Goal: Transaction & Acquisition: Purchase product/service

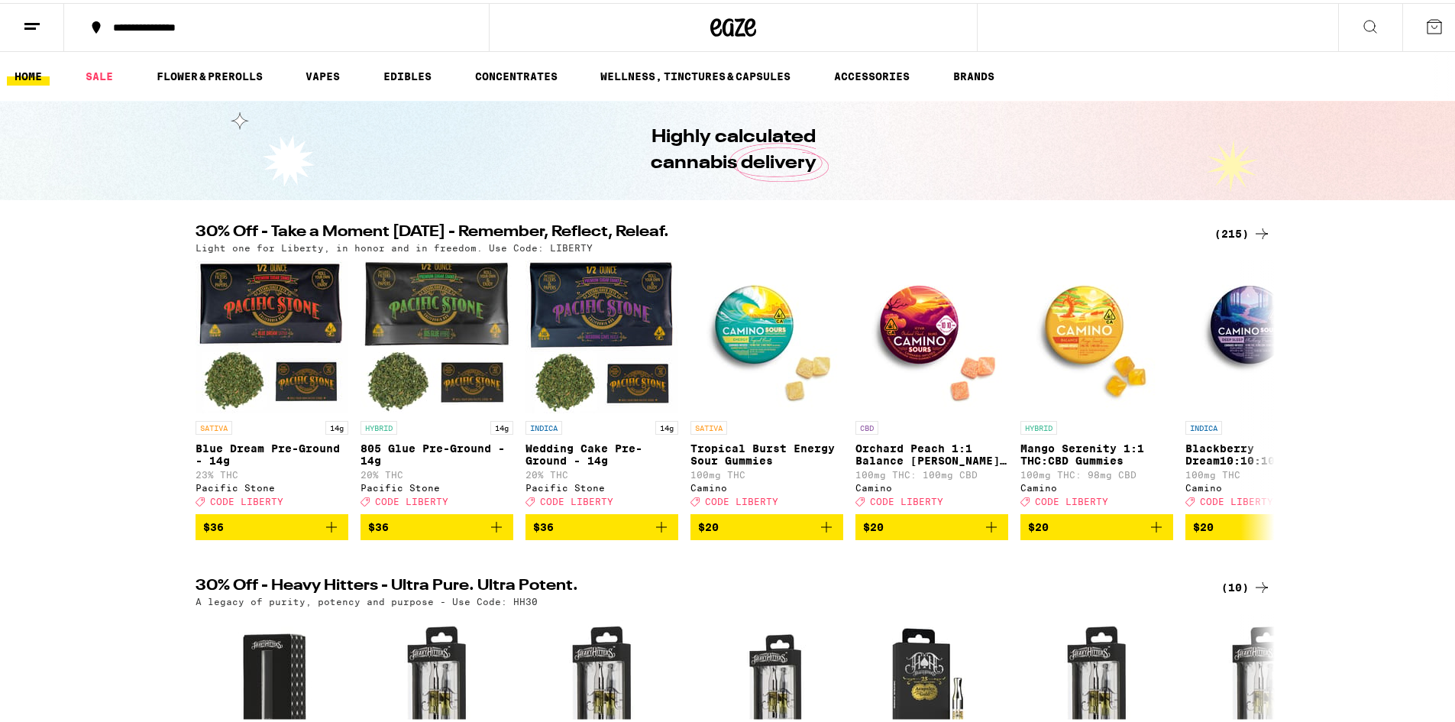
click at [1233, 232] on div "(215)" at bounding box center [1242, 230] width 57 height 18
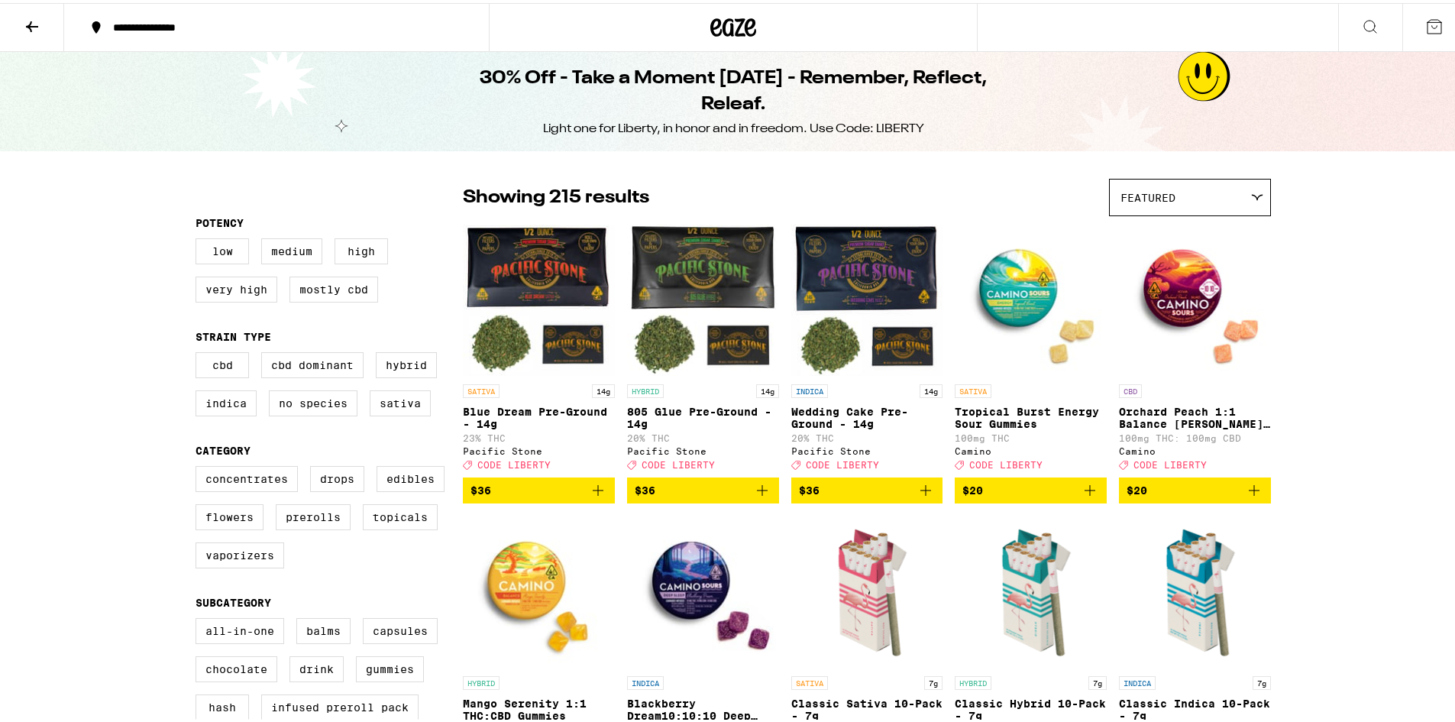
click at [22, 18] on button at bounding box center [32, 25] width 64 height 48
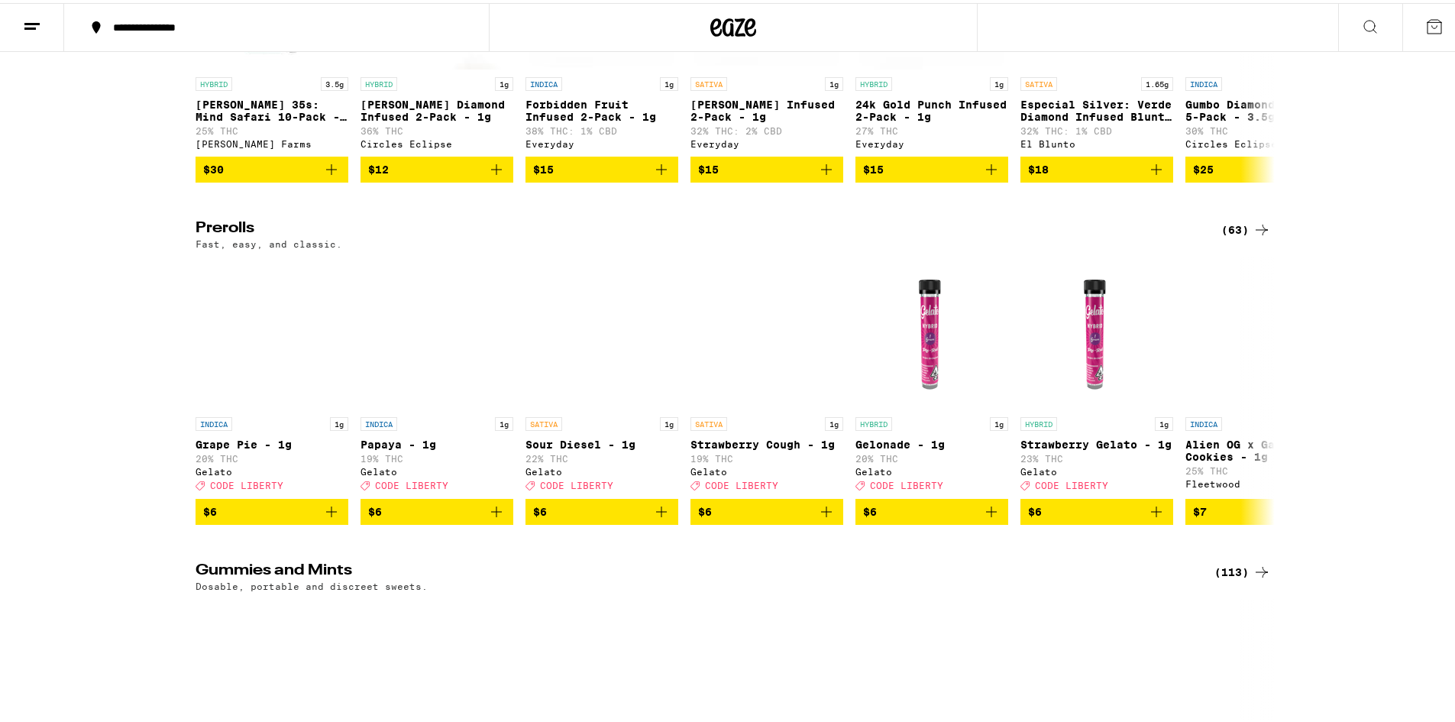
scroll to position [3501, 0]
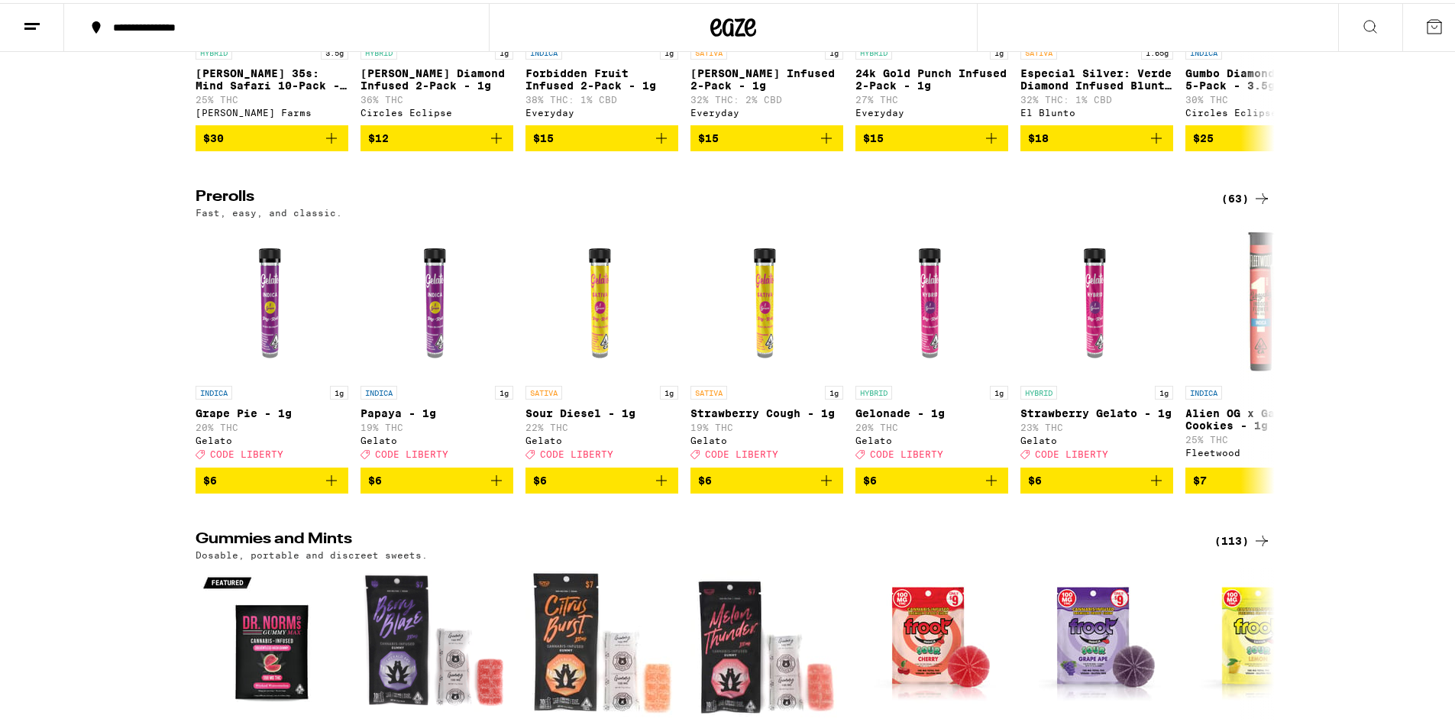
click at [1226, 205] on div "(63)" at bounding box center [1246, 195] width 50 height 18
click at [1227, 205] on div "(63)" at bounding box center [1246, 195] width 50 height 18
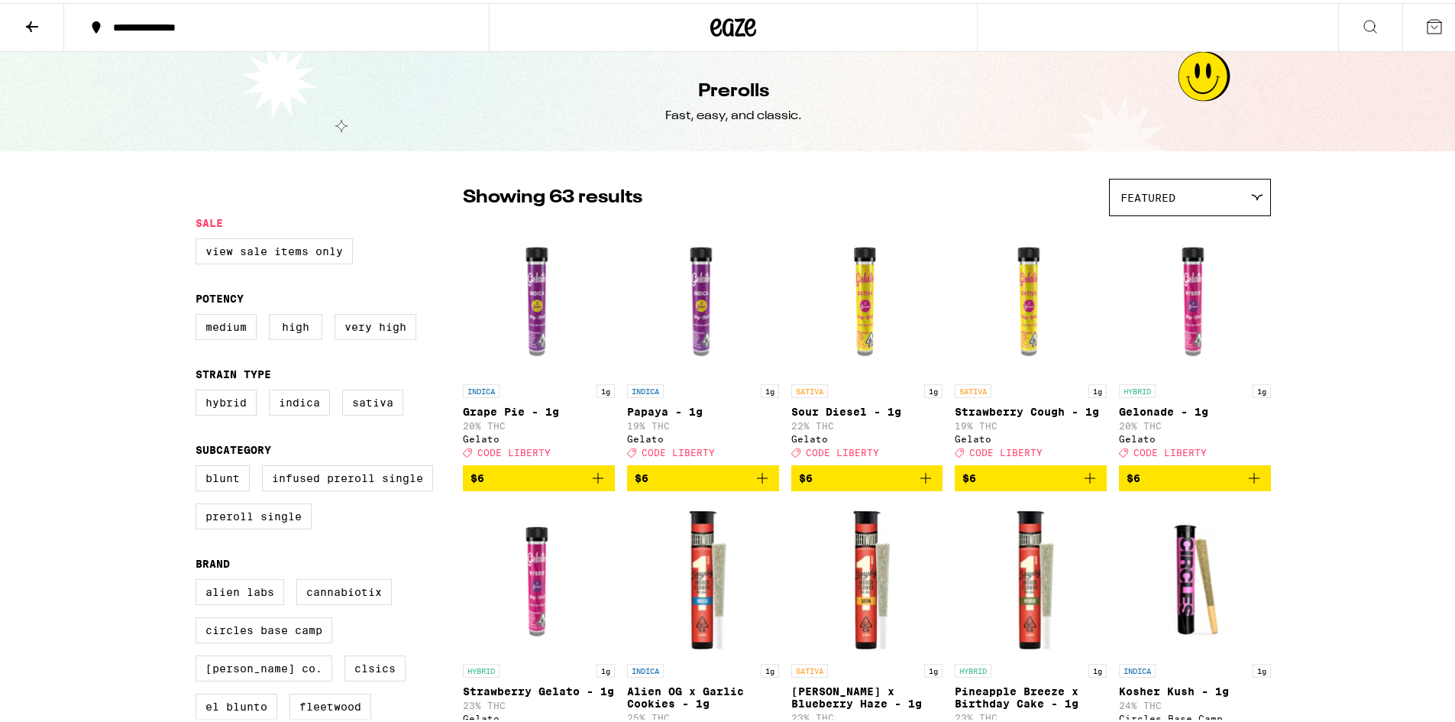
drag, startPoint x: 1452, startPoint y: 80, endPoint x: 1466, endPoint y: 66, distance: 20.0
